Goal: Task Accomplishment & Management: Complete application form

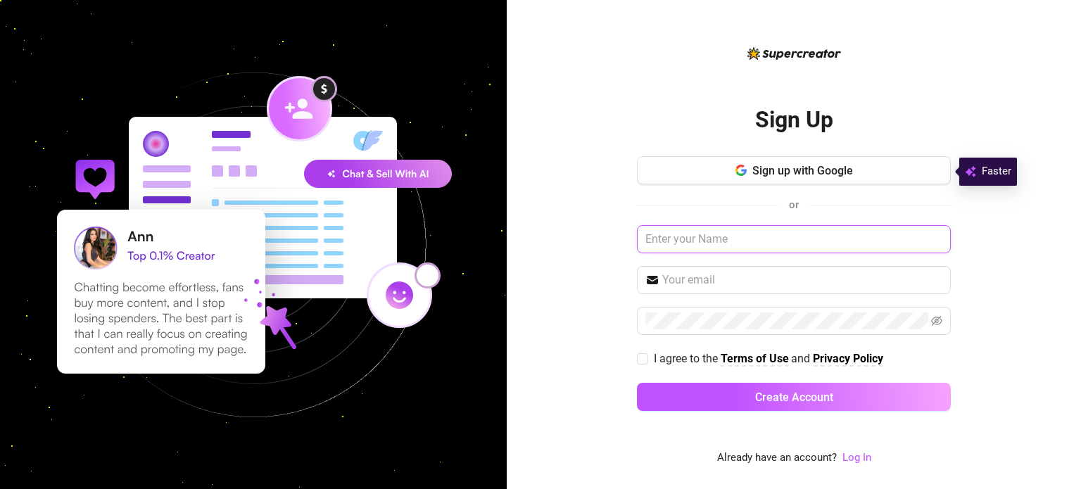
click at [712, 242] on input "text" at bounding box center [794, 239] width 314 height 28
type input "[PERSON_NAME]"
click at [697, 272] on input "text" at bounding box center [802, 280] width 280 height 17
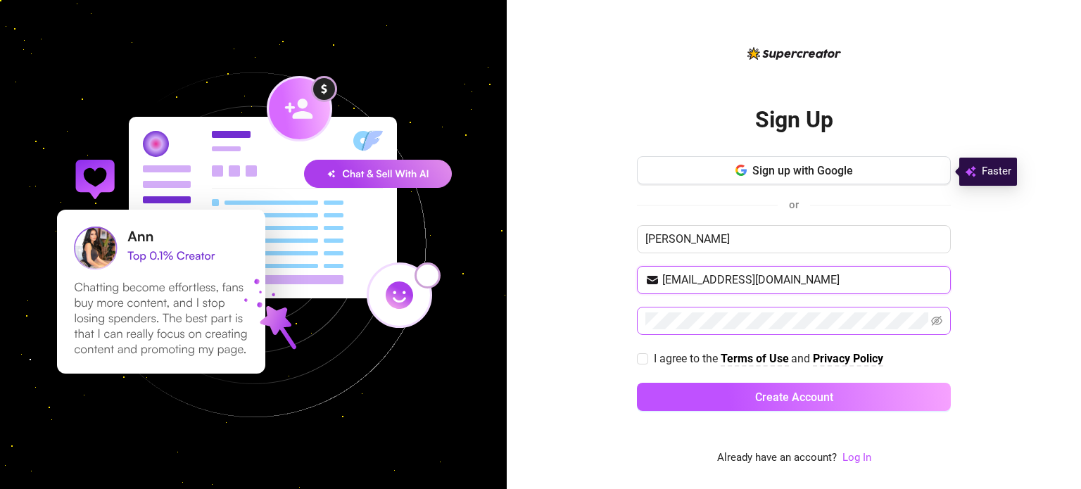
type input "[EMAIL_ADDRESS][DOMAIN_NAME]"
click at [937, 317] on icon "eye-invisible" at bounding box center [937, 321] width 11 height 10
click at [656, 355] on span "I agree to the" at bounding box center [687, 358] width 67 height 13
click at [647, 355] on input "I agree to the Terms of Use and Privacy Policy" at bounding box center [642, 358] width 10 height 10
checkbox input "true"
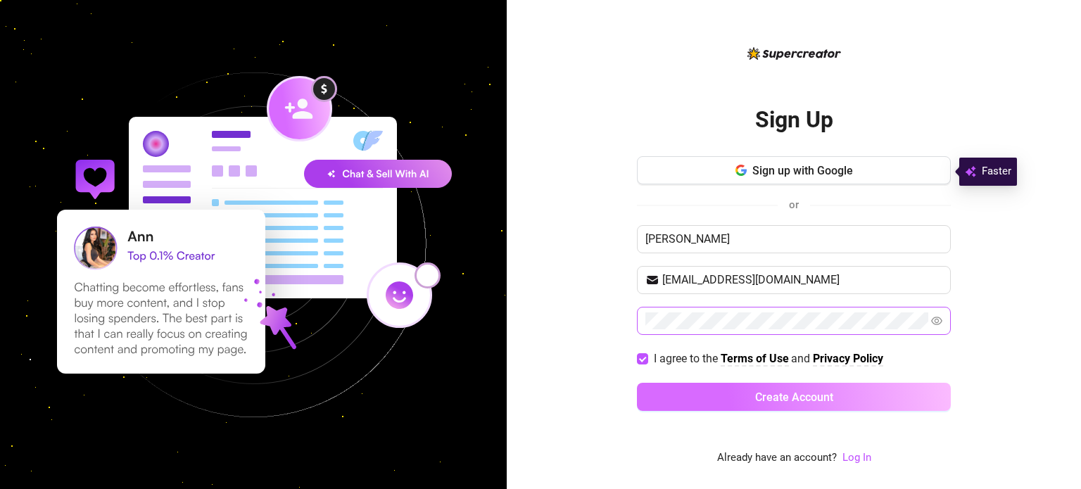
click at [707, 409] on button "Create Account" at bounding box center [794, 397] width 314 height 28
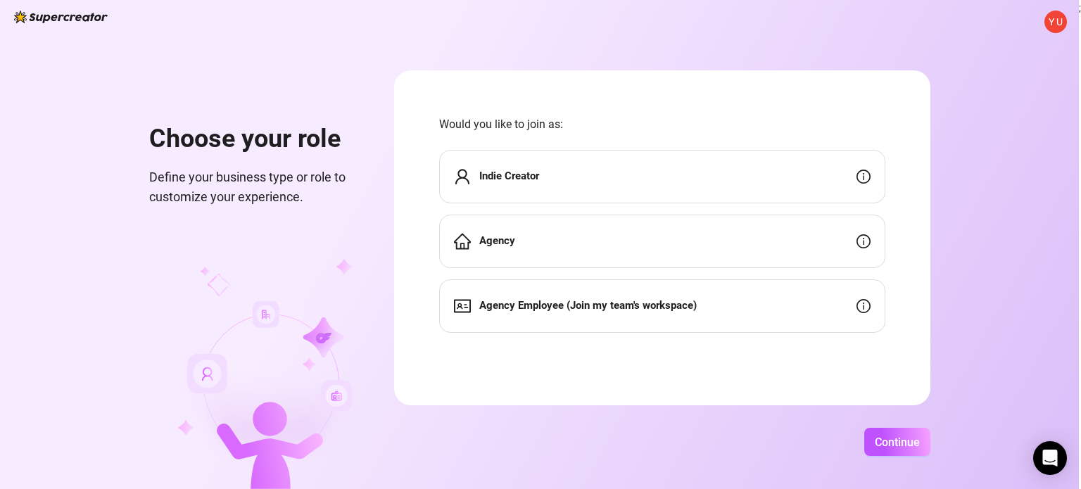
click at [686, 231] on div "Agency" at bounding box center [662, 241] width 446 height 53
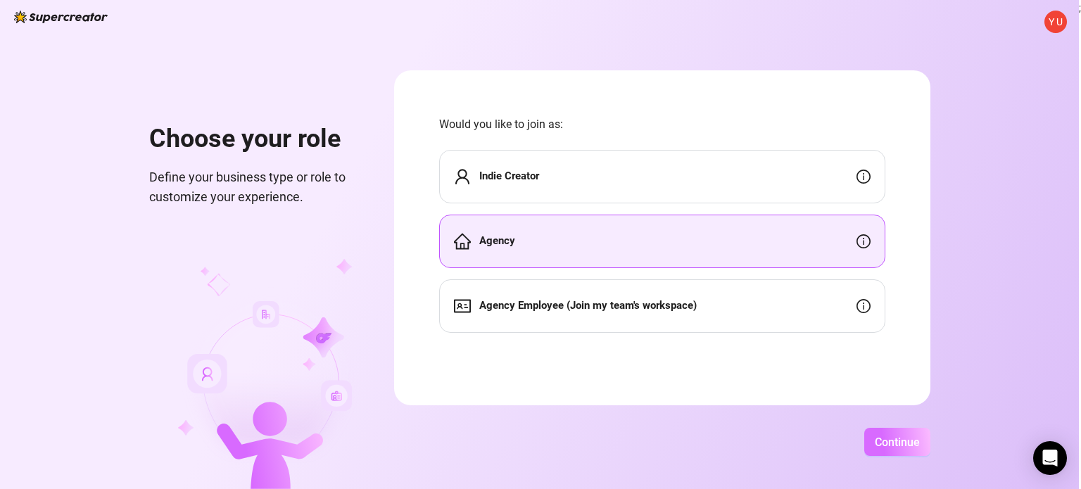
click at [924, 438] on button "Continue" at bounding box center [897, 442] width 66 height 28
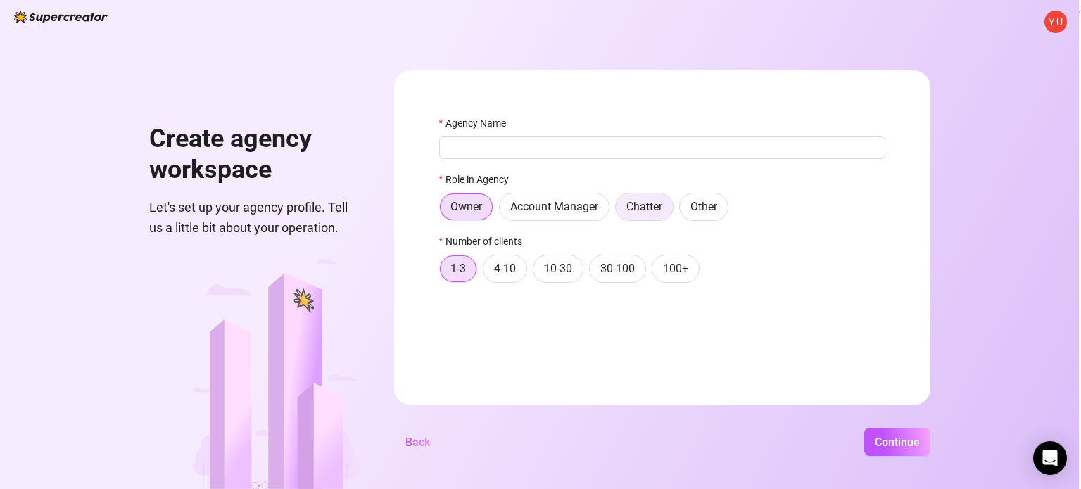
click at [652, 200] on span "Chatter" at bounding box center [644, 206] width 36 height 13
click at [619, 210] on input "Chatter" at bounding box center [619, 210] width 0 height 0
click at [510, 281] on label "4-10" at bounding box center [505, 269] width 44 height 28
click at [487, 272] on input "4-10" at bounding box center [487, 272] width 0 height 0
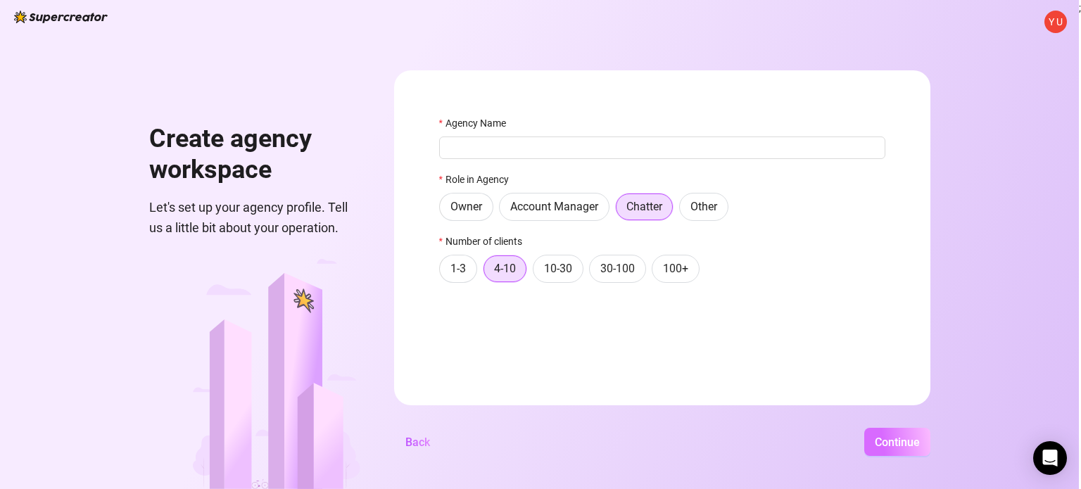
click at [911, 448] on span "Continue" at bounding box center [897, 442] width 45 height 13
click at [602, 152] on input "Agency Name" at bounding box center [662, 148] width 446 height 23
type input "only elite"
click at [892, 438] on span "Continue" at bounding box center [897, 442] width 45 height 13
